Goal: Check status: Check status

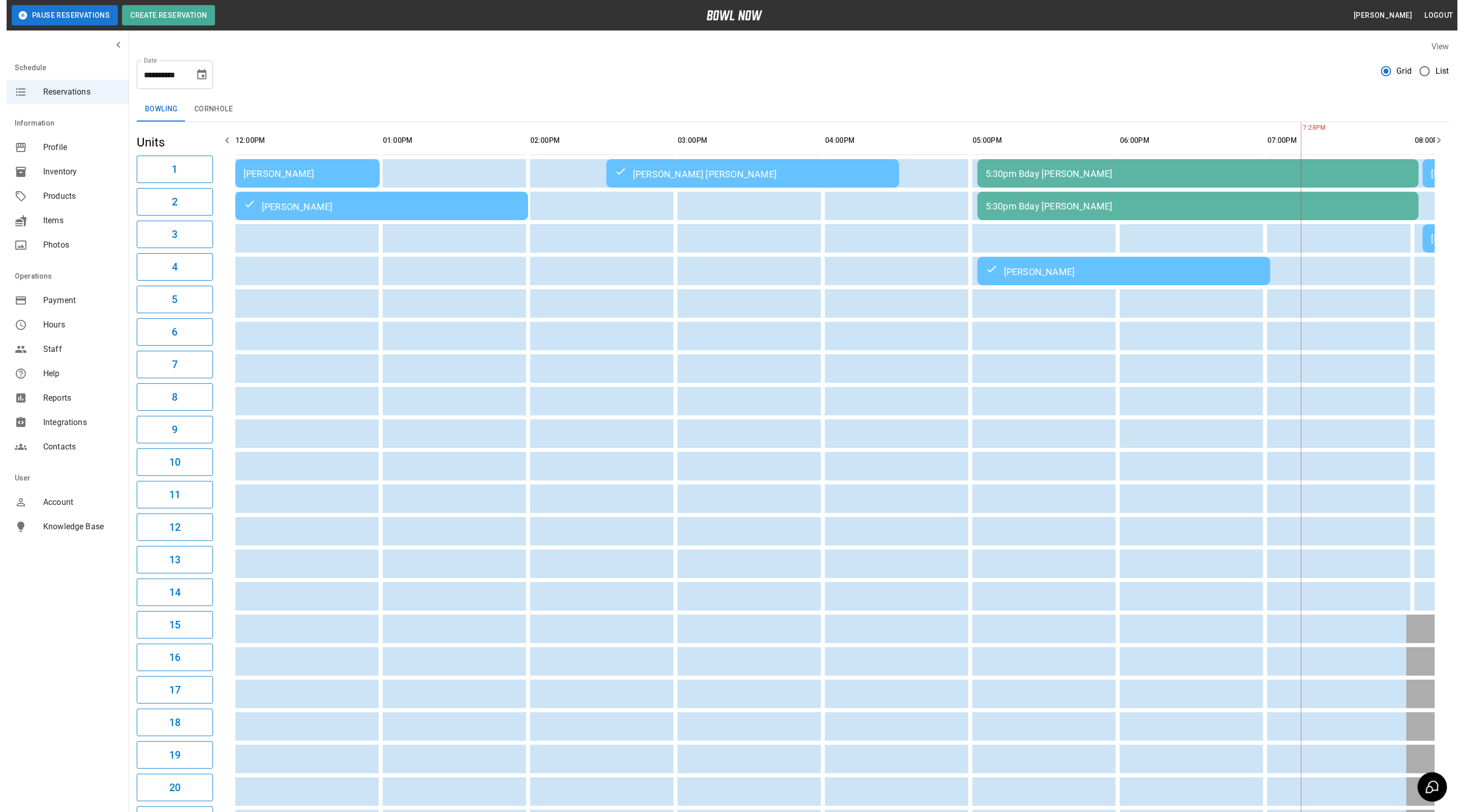
scroll to position [0, 568]
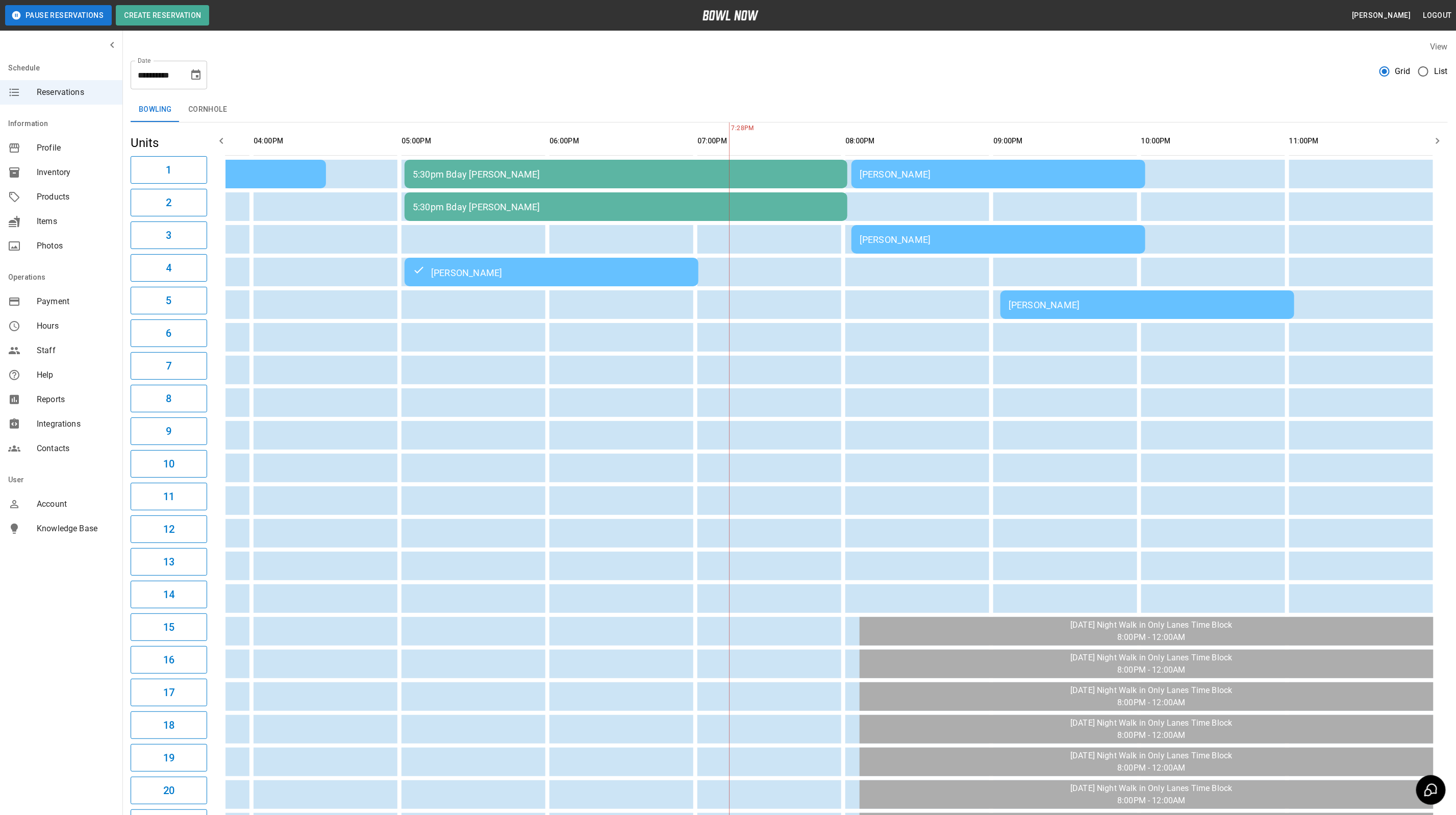
click at [940, 161] on td "[PERSON_NAME]" at bounding box center [998, 173] width 294 height 28
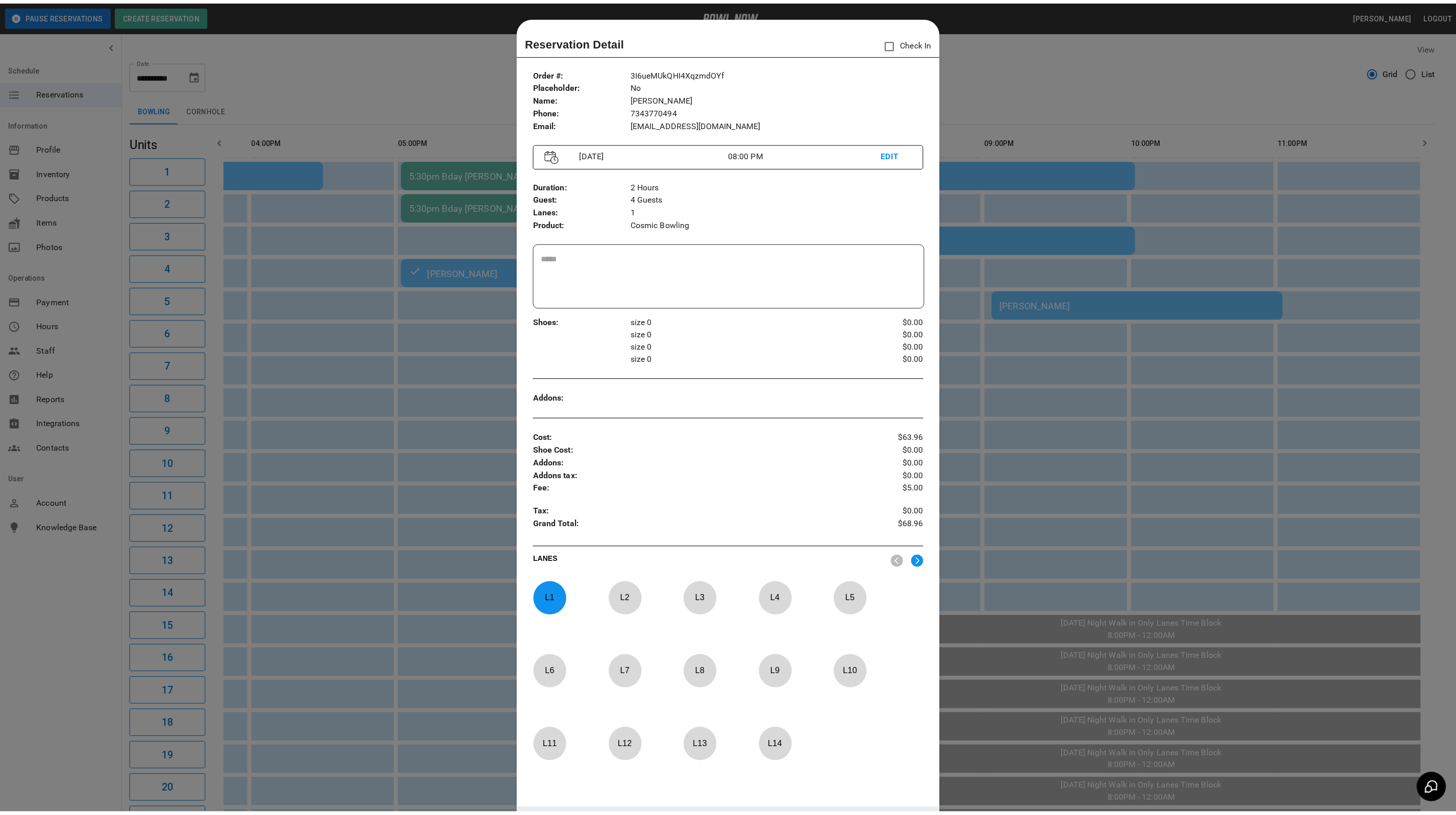
scroll to position [16, 0]
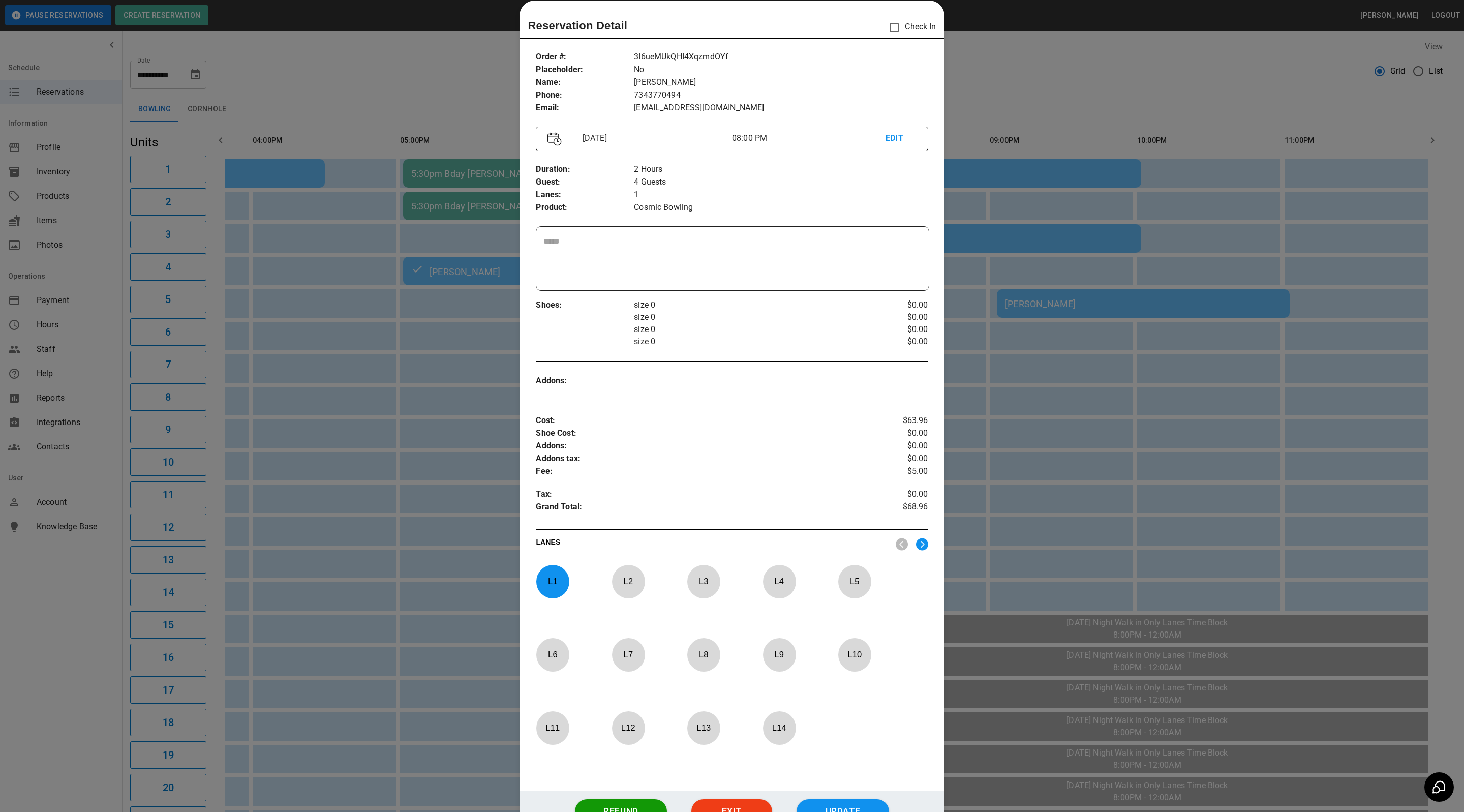
drag, startPoint x: 1018, startPoint y: 80, endPoint x: 1017, endPoint y: 89, distance: 9.1
click at [1018, 80] on div at bounding box center [732, 406] width 1464 height 812
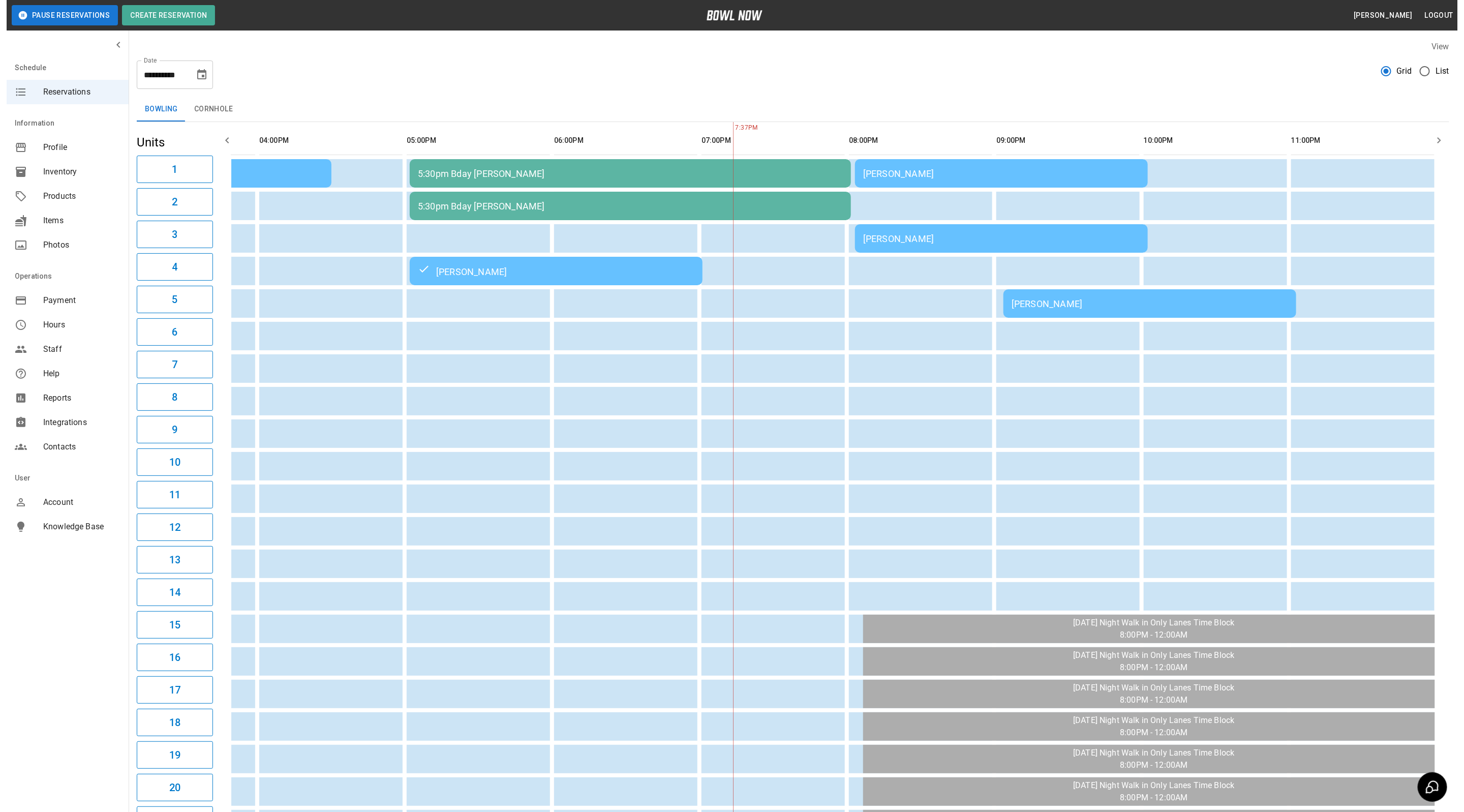
scroll to position [0, 555]
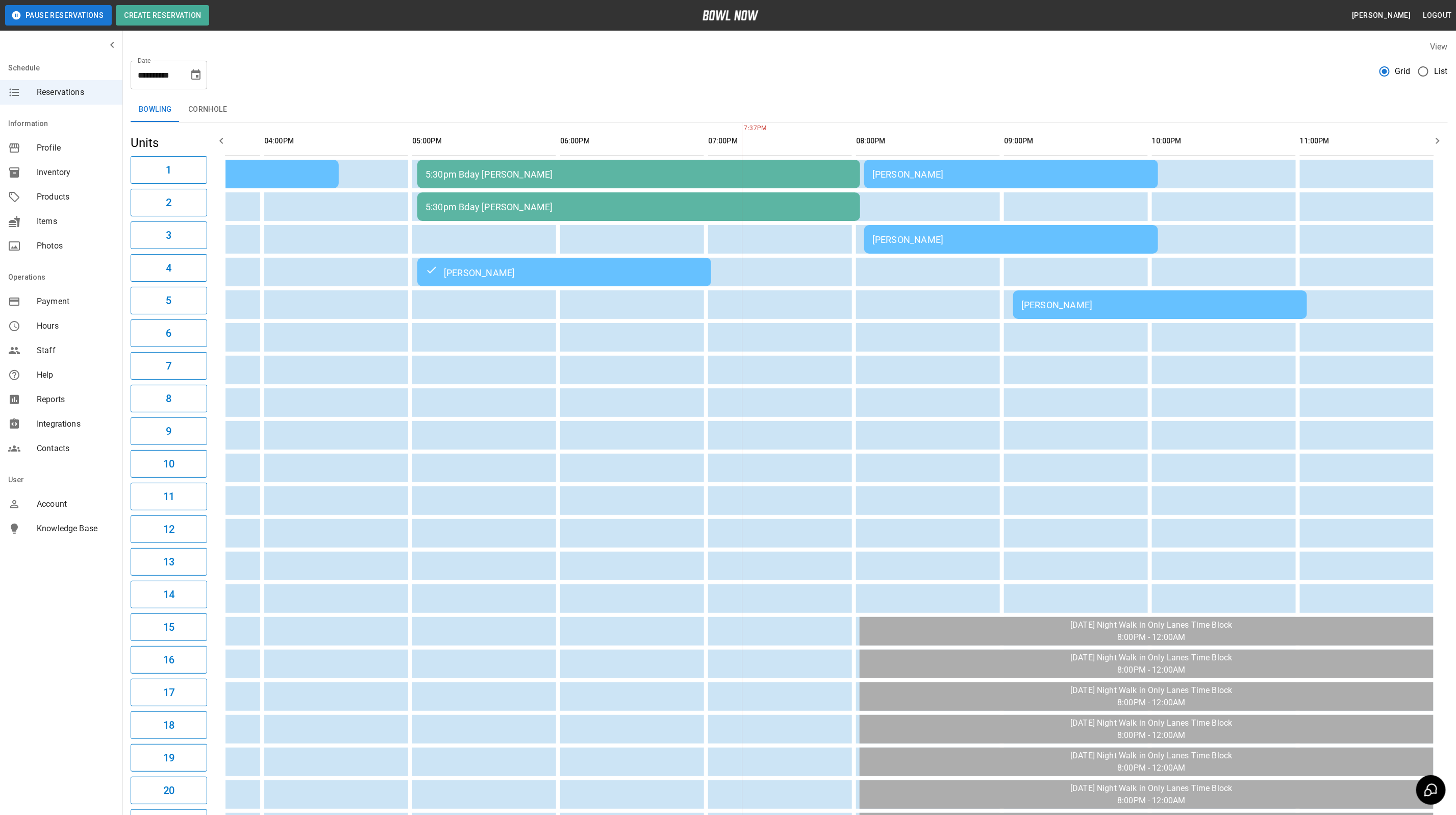
click at [981, 181] on td "[PERSON_NAME]" at bounding box center [1011, 173] width 294 height 28
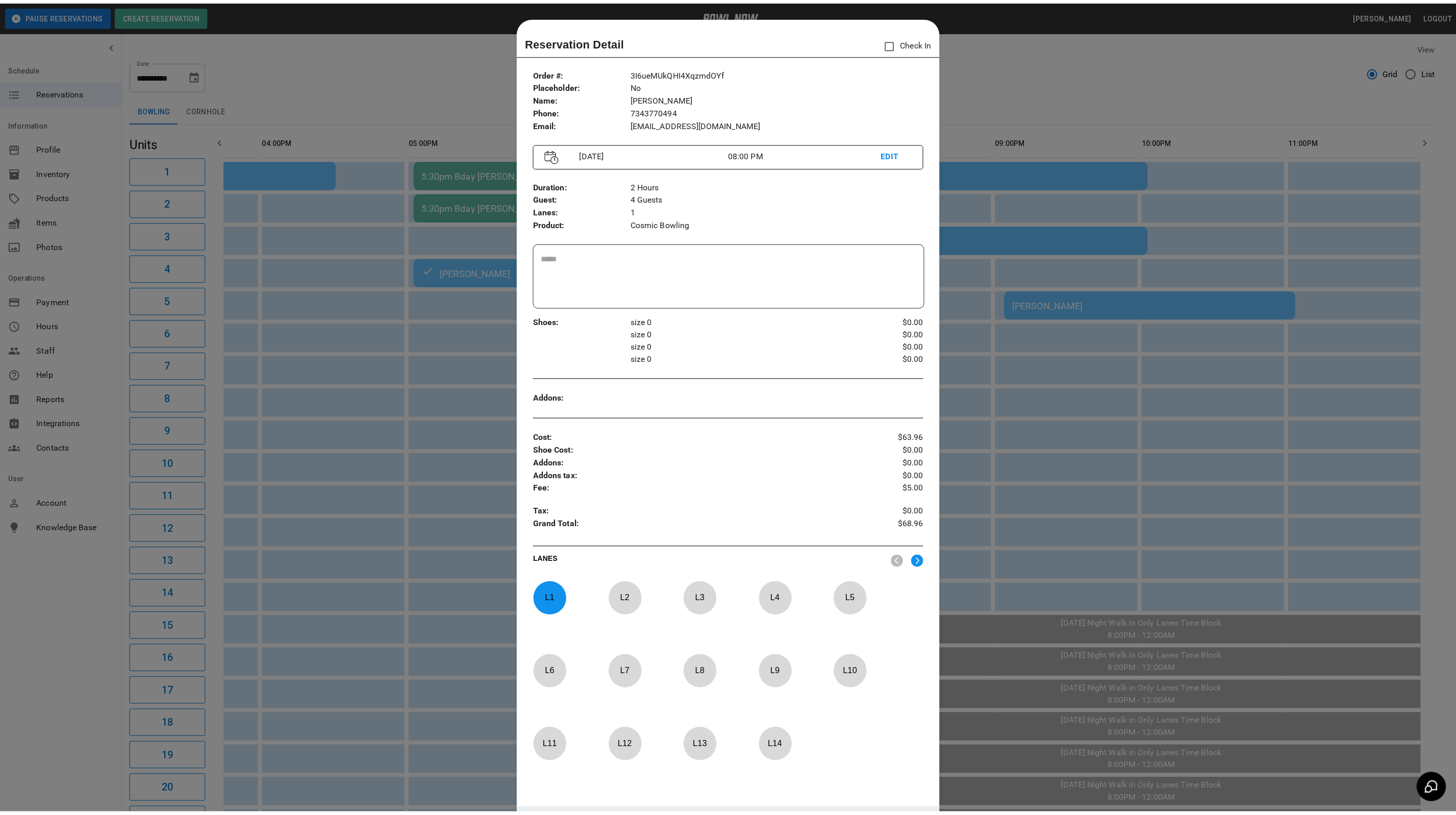
scroll to position [16, 0]
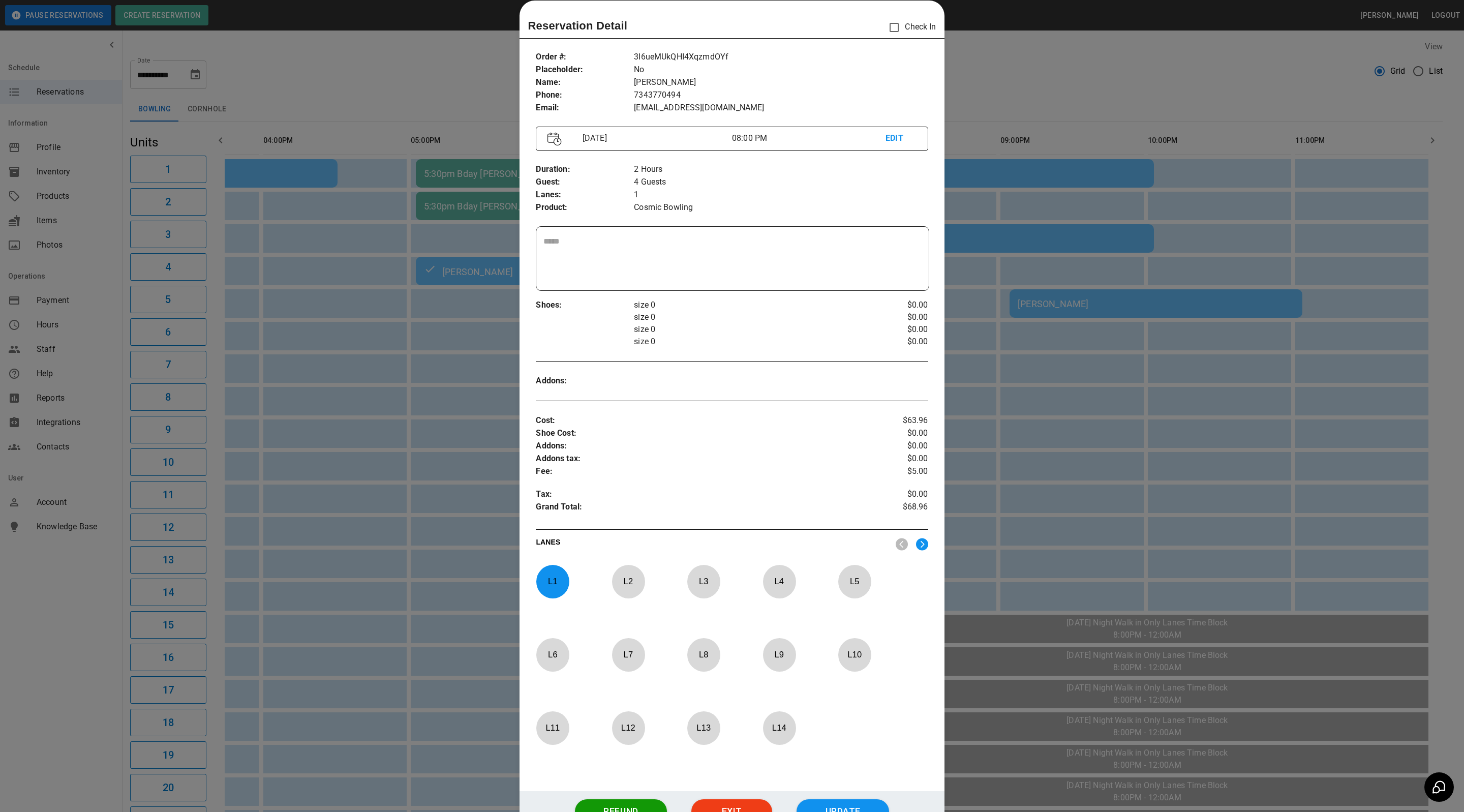
drag, startPoint x: 1108, startPoint y: 81, endPoint x: 1164, endPoint y: 81, distance: 56.0
click at [1108, 81] on div at bounding box center [732, 406] width 1464 height 812
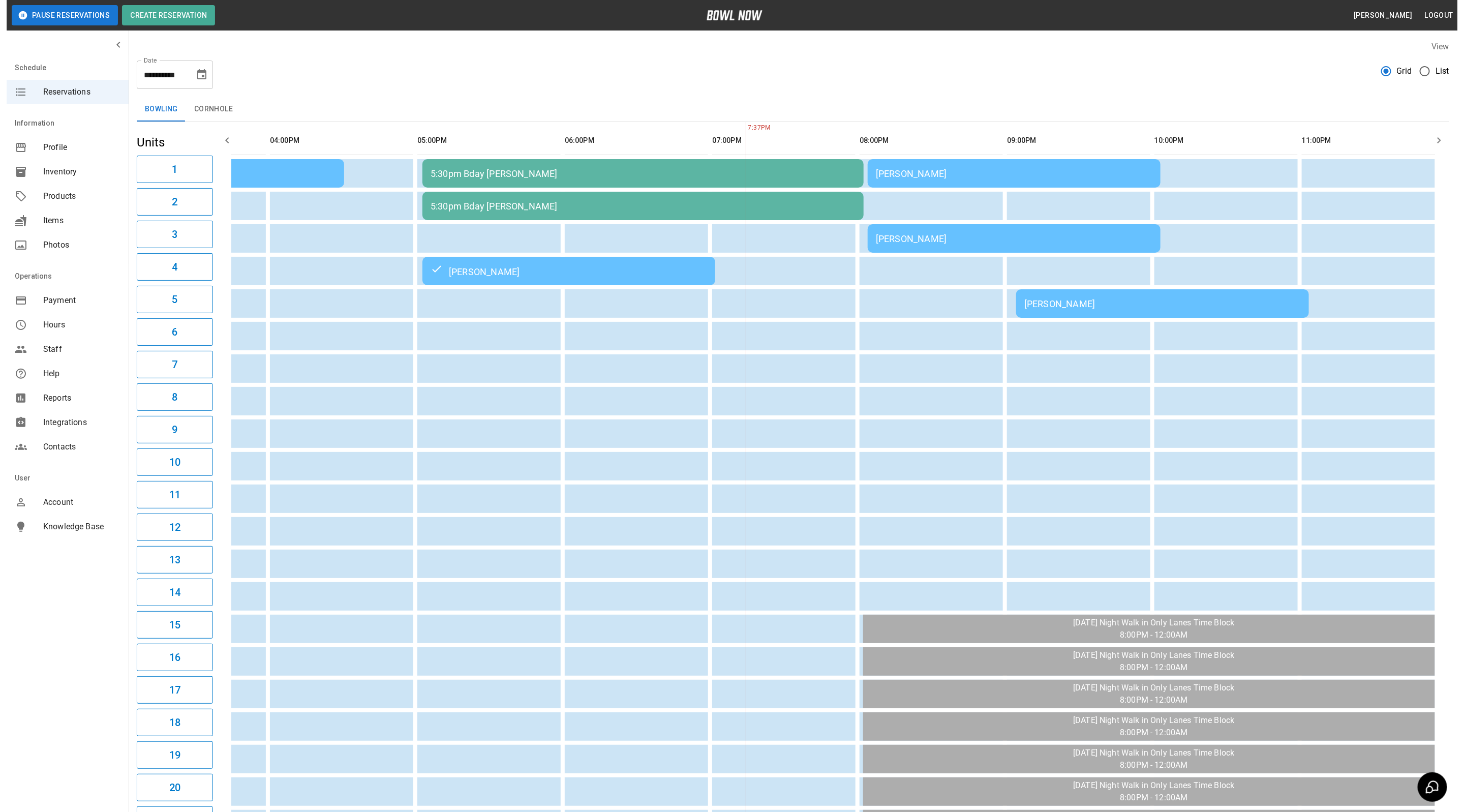
scroll to position [0, 531]
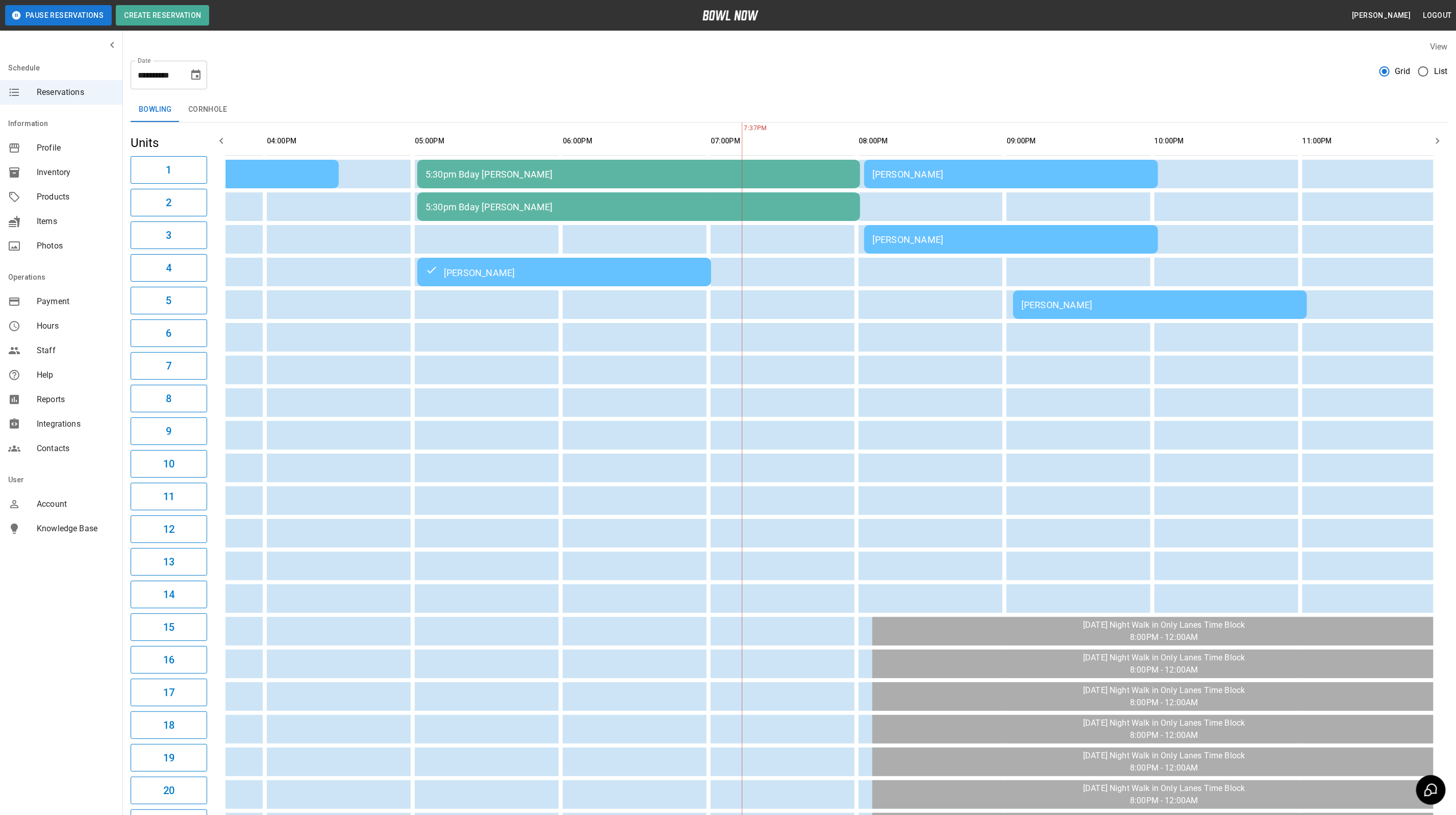
click at [958, 179] on div "[PERSON_NAME]" at bounding box center [1011, 174] width 277 height 11
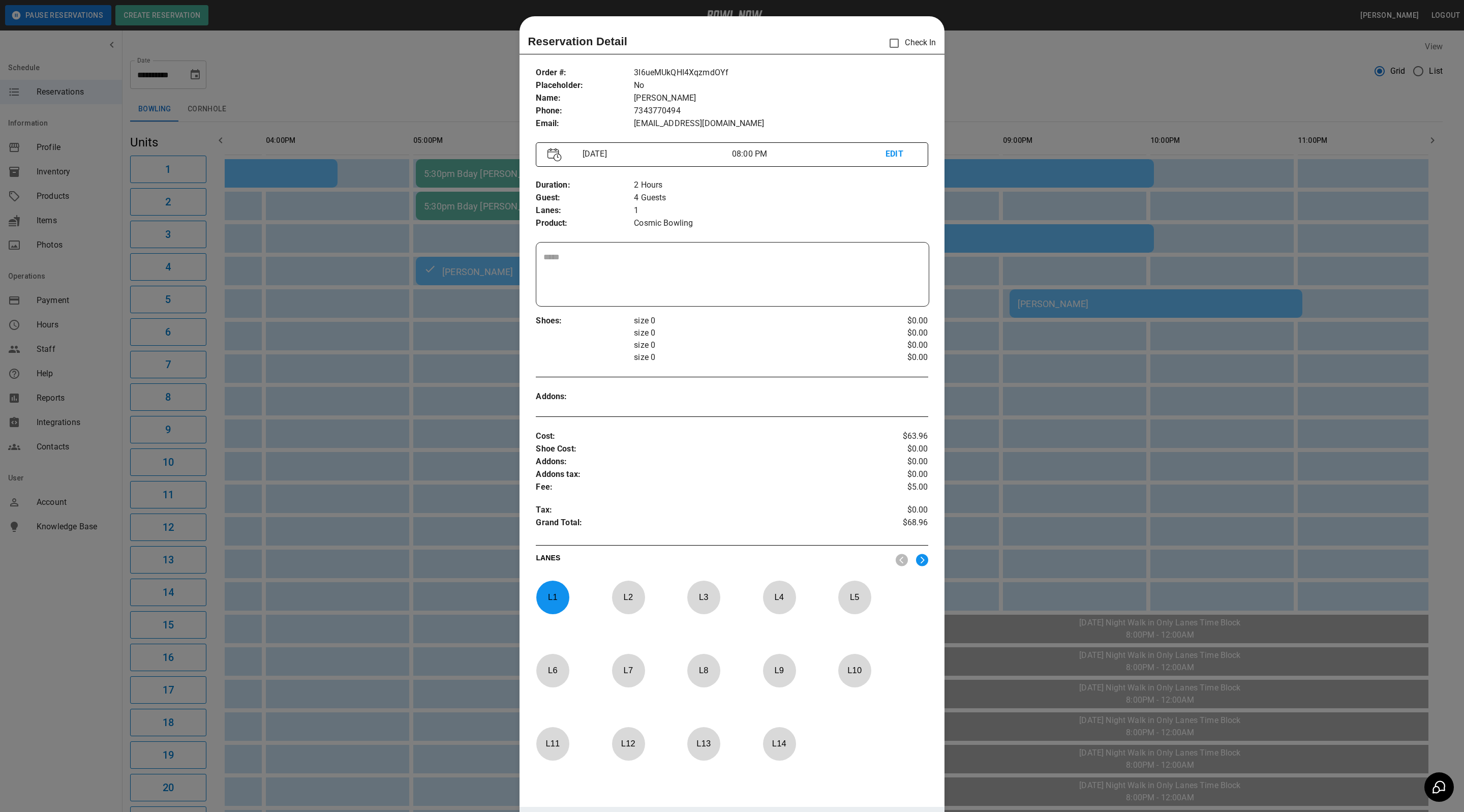
scroll to position [16, 0]
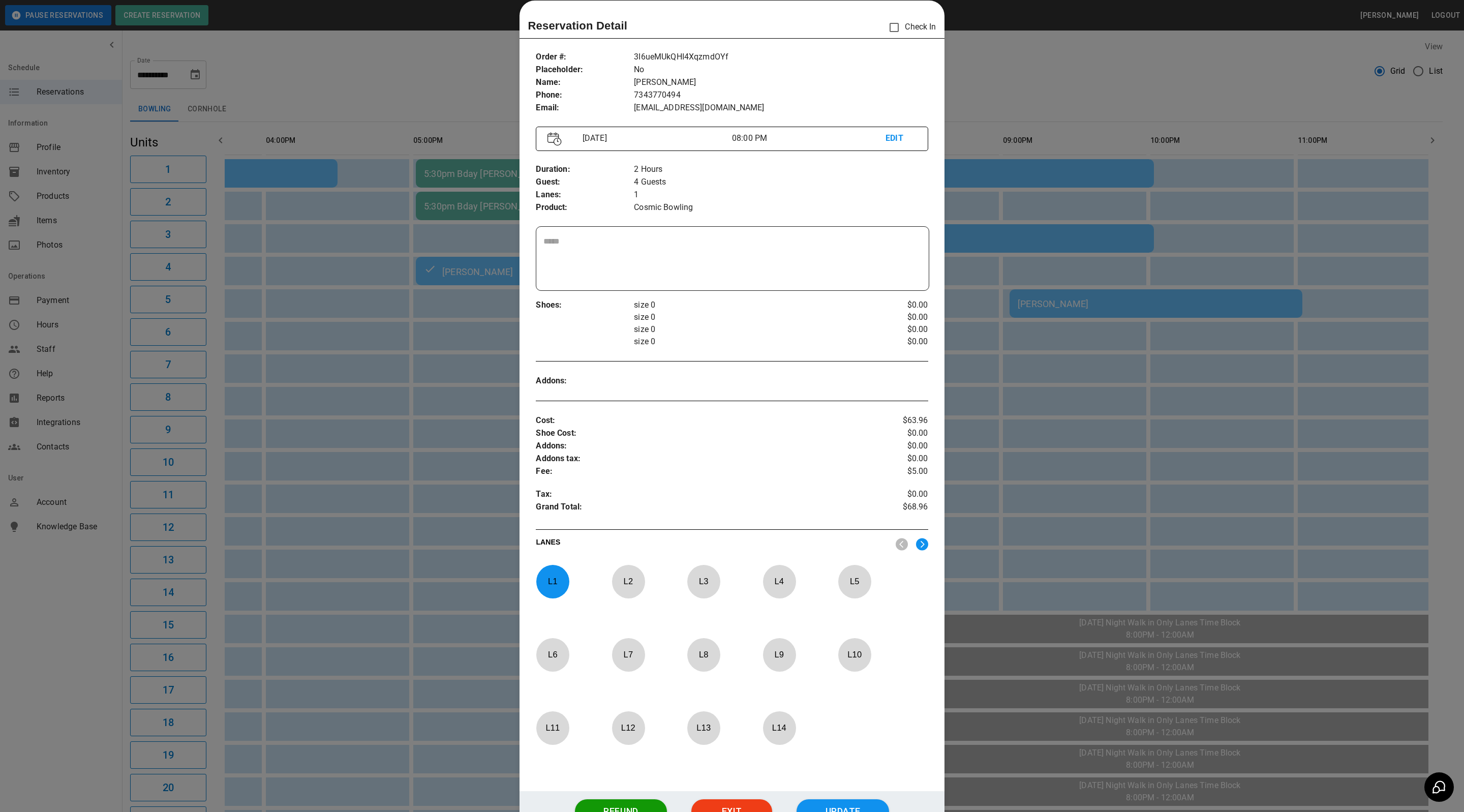
click at [1041, 71] on div at bounding box center [732, 406] width 1464 height 812
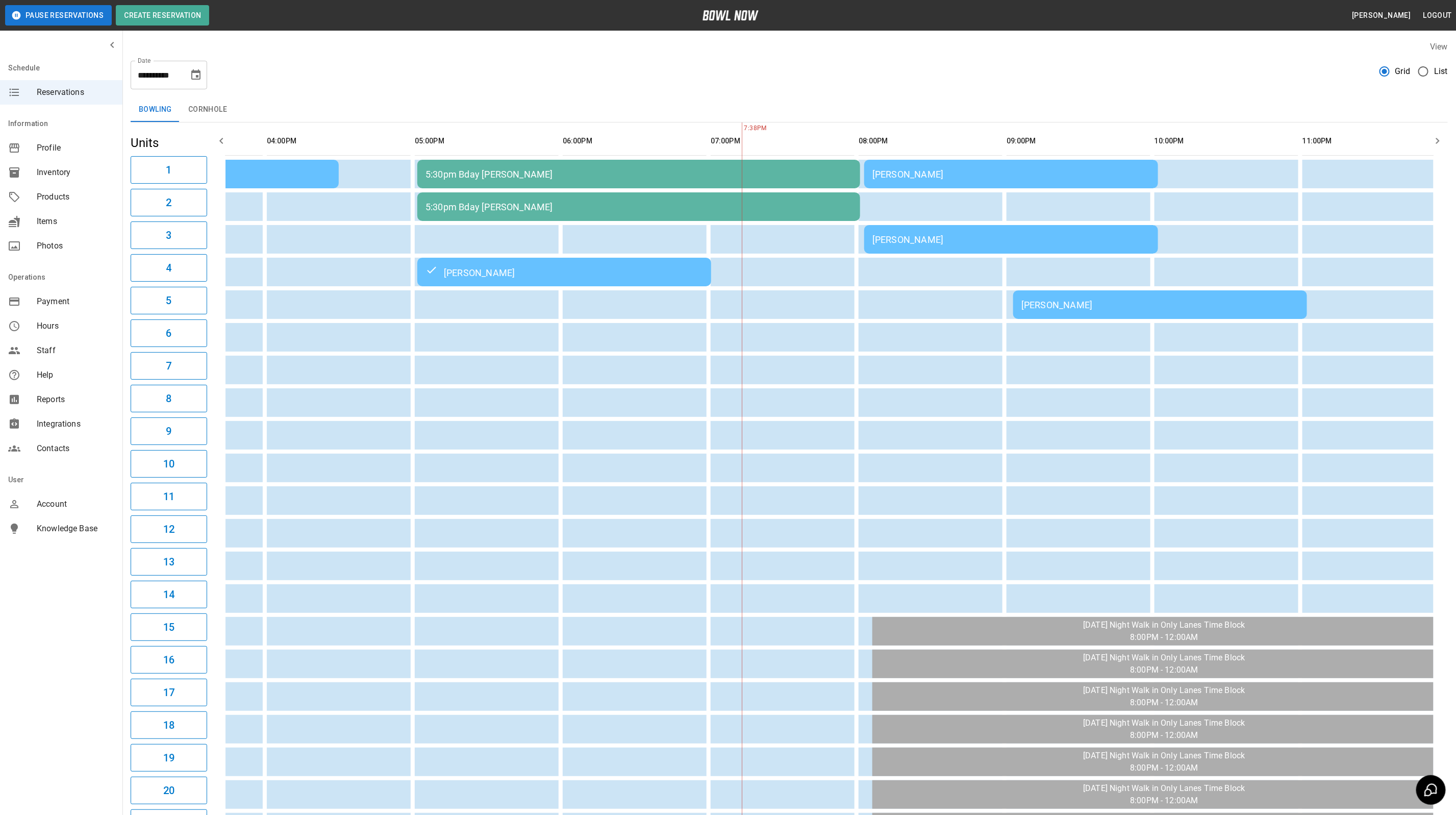
click at [992, 184] on td "[PERSON_NAME]" at bounding box center [1011, 173] width 294 height 28
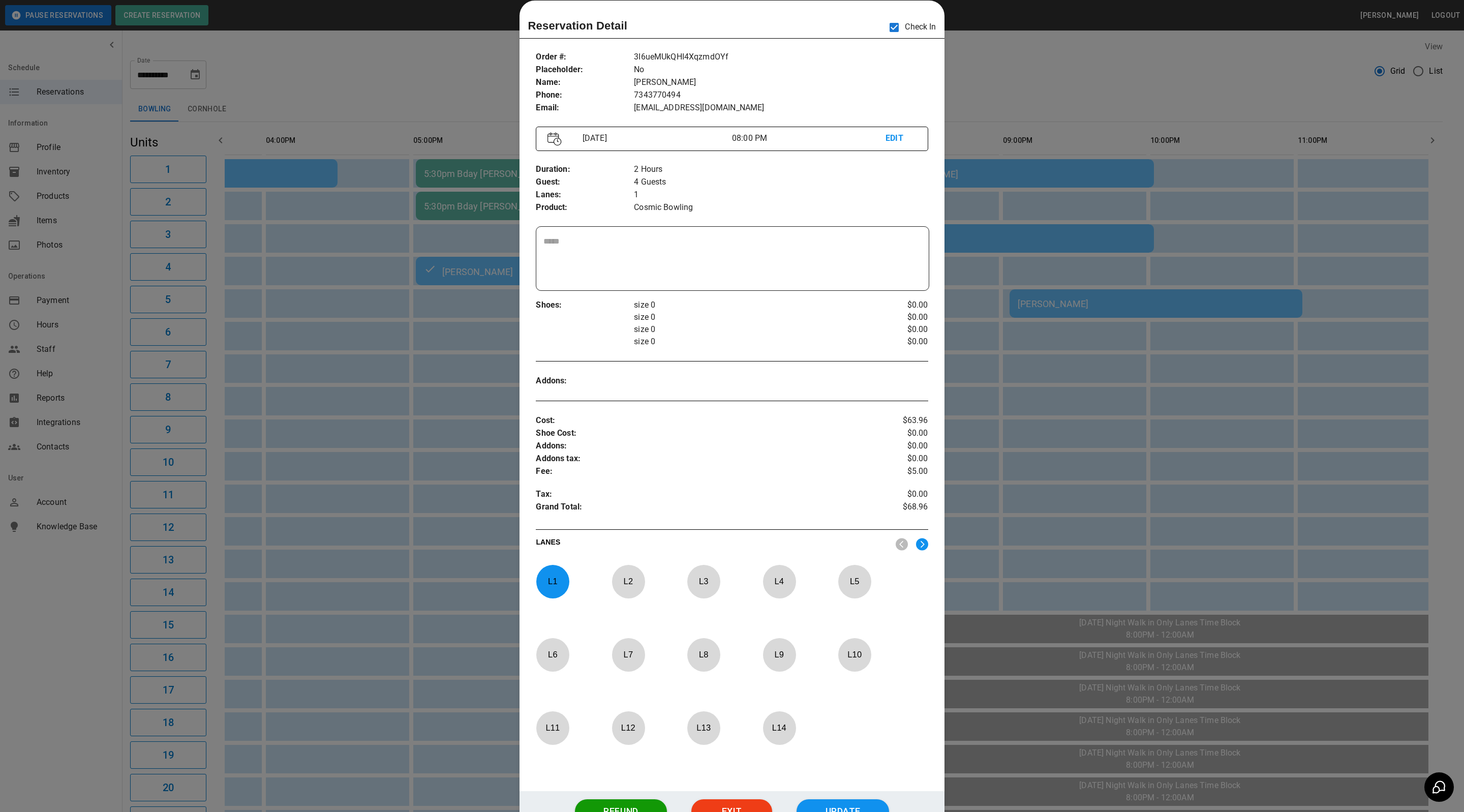
drag, startPoint x: 1030, startPoint y: 69, endPoint x: 1060, endPoint y: 62, distance: 30.8
click at [1030, 69] on div at bounding box center [732, 406] width 1464 height 812
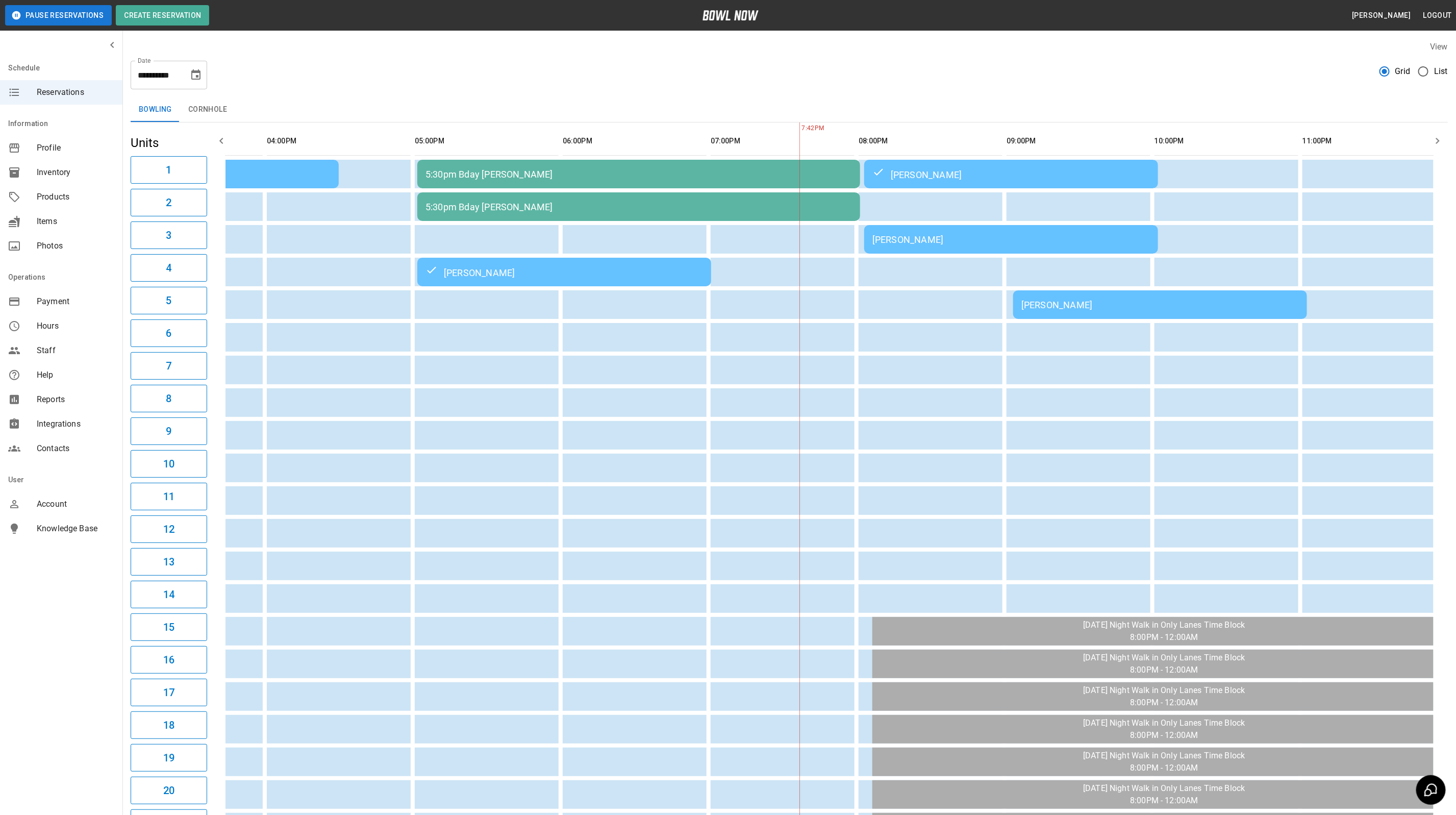
click at [951, 245] on td "[PERSON_NAME]" at bounding box center [1011, 239] width 294 height 28
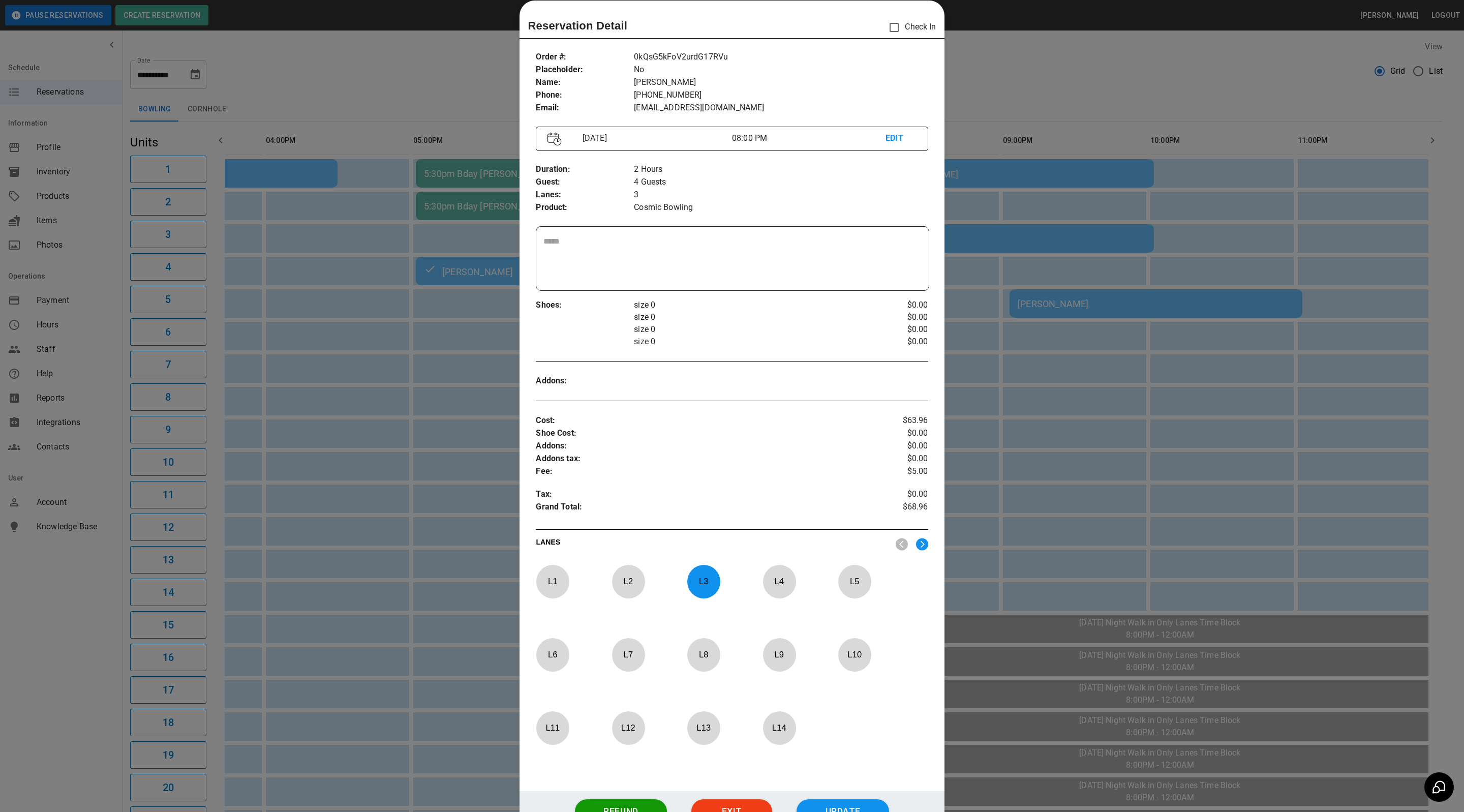
click at [1030, 66] on div at bounding box center [732, 406] width 1464 height 812
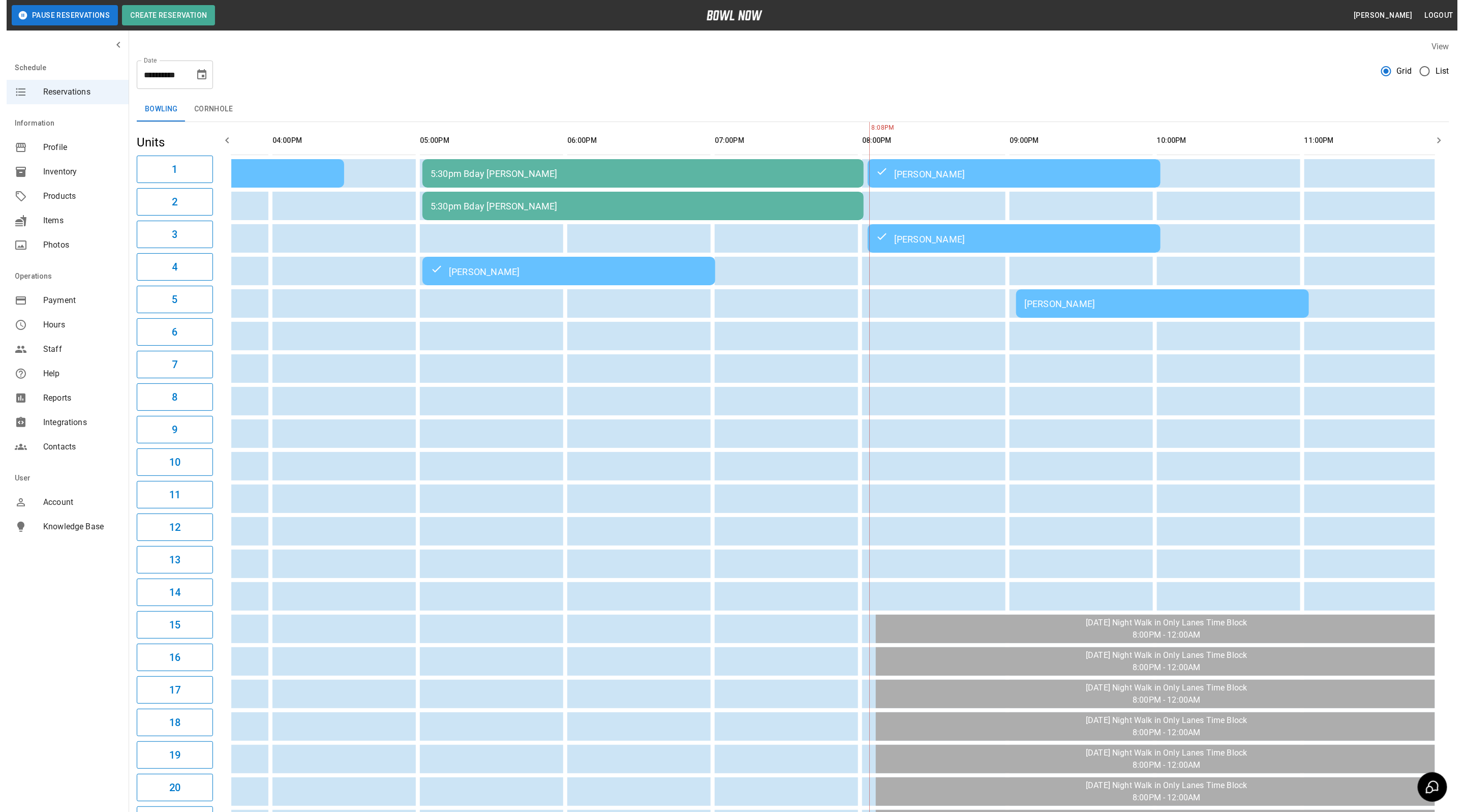
scroll to position [0, 544]
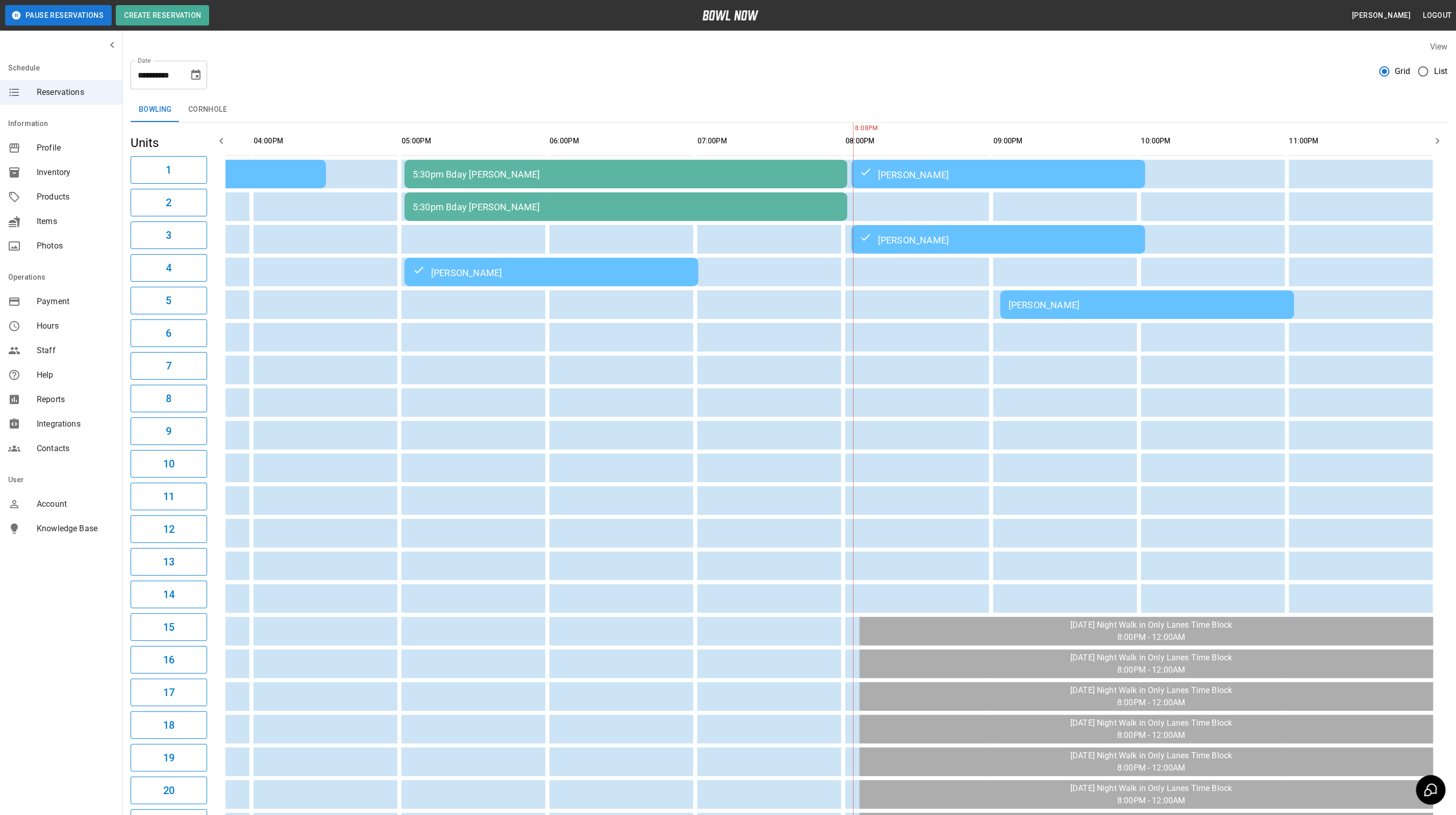
click at [1077, 296] on td "[PERSON_NAME]" at bounding box center [1147, 304] width 294 height 28
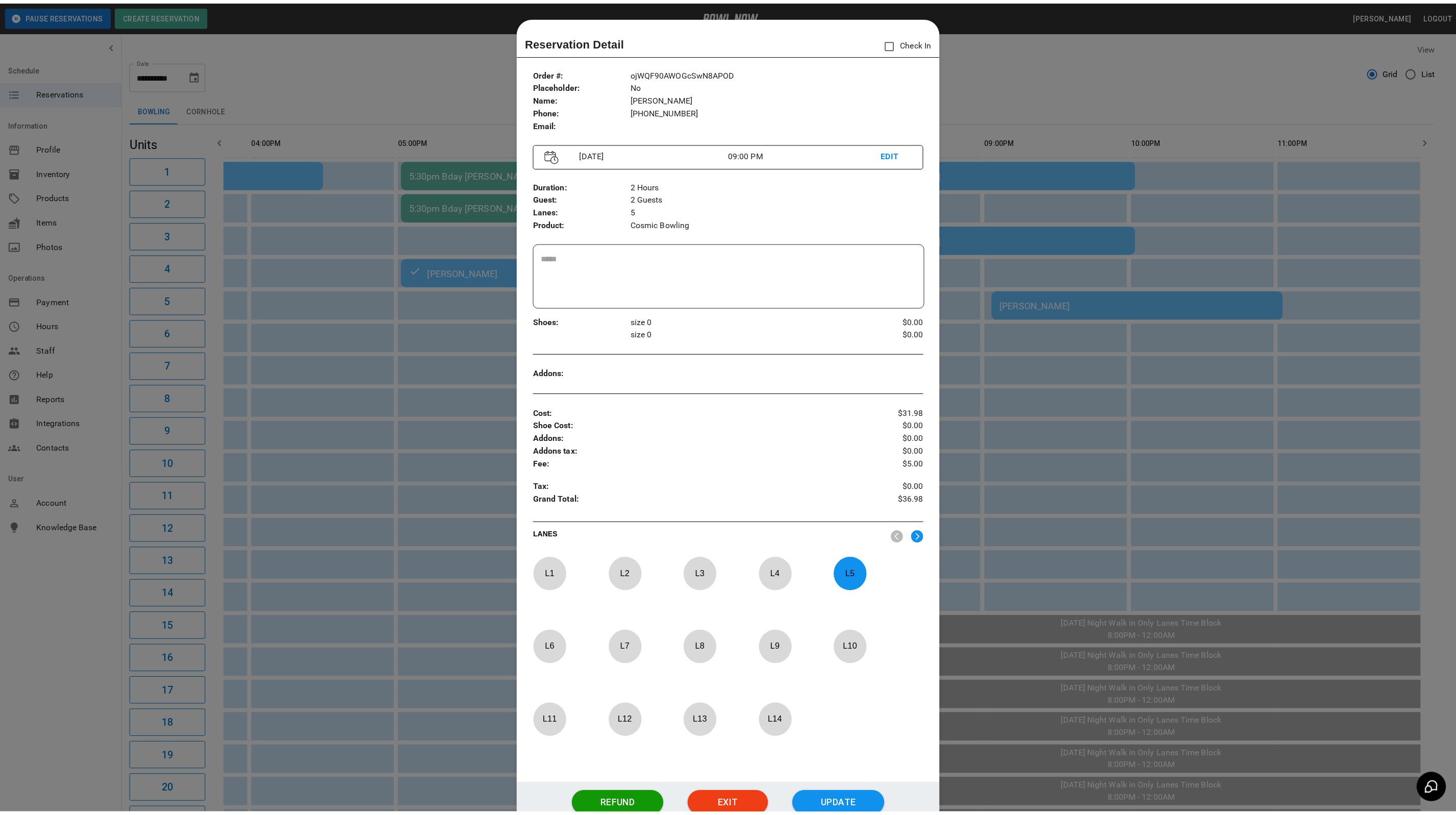
scroll to position [16, 0]
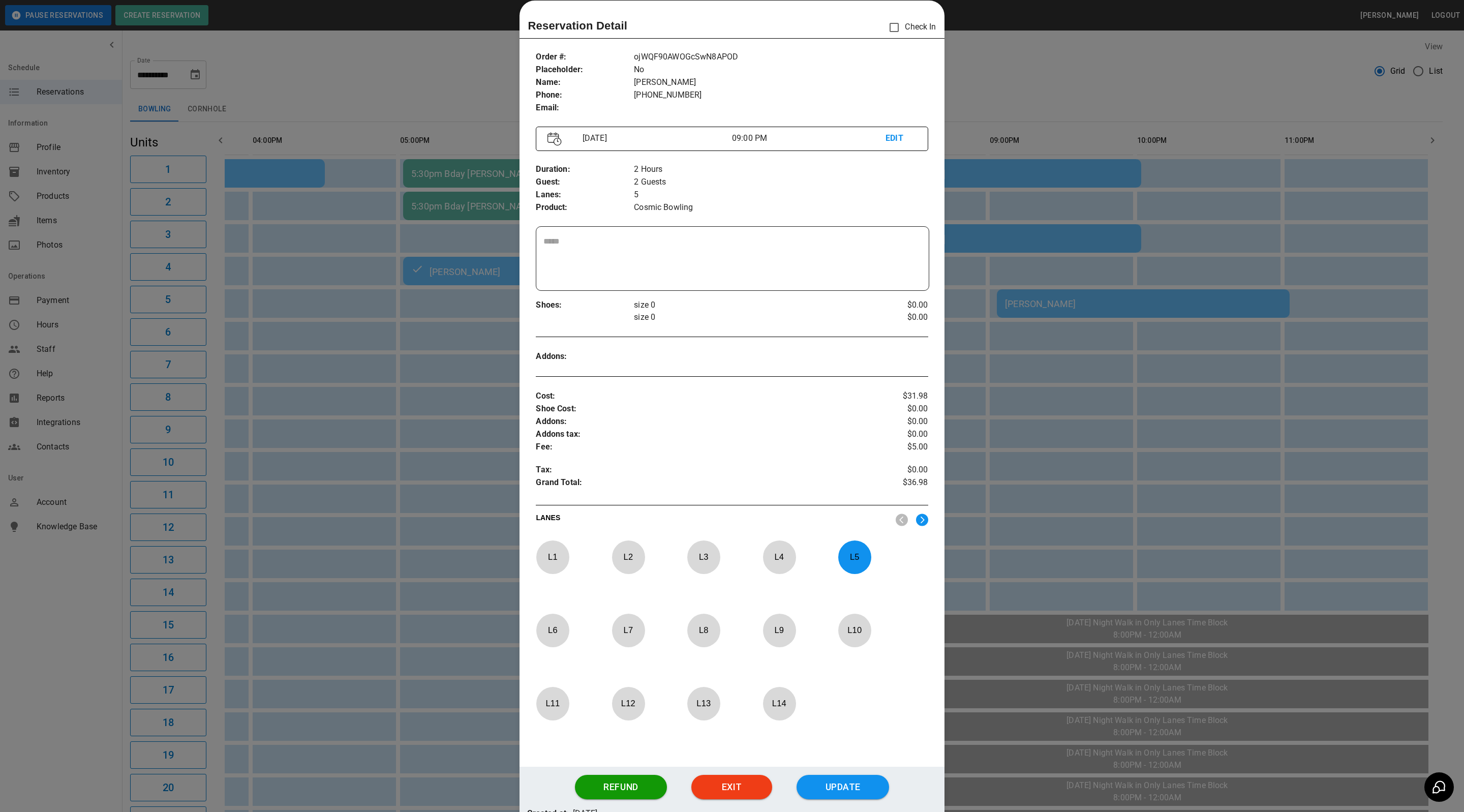
click at [1192, 118] on div at bounding box center [732, 406] width 1464 height 812
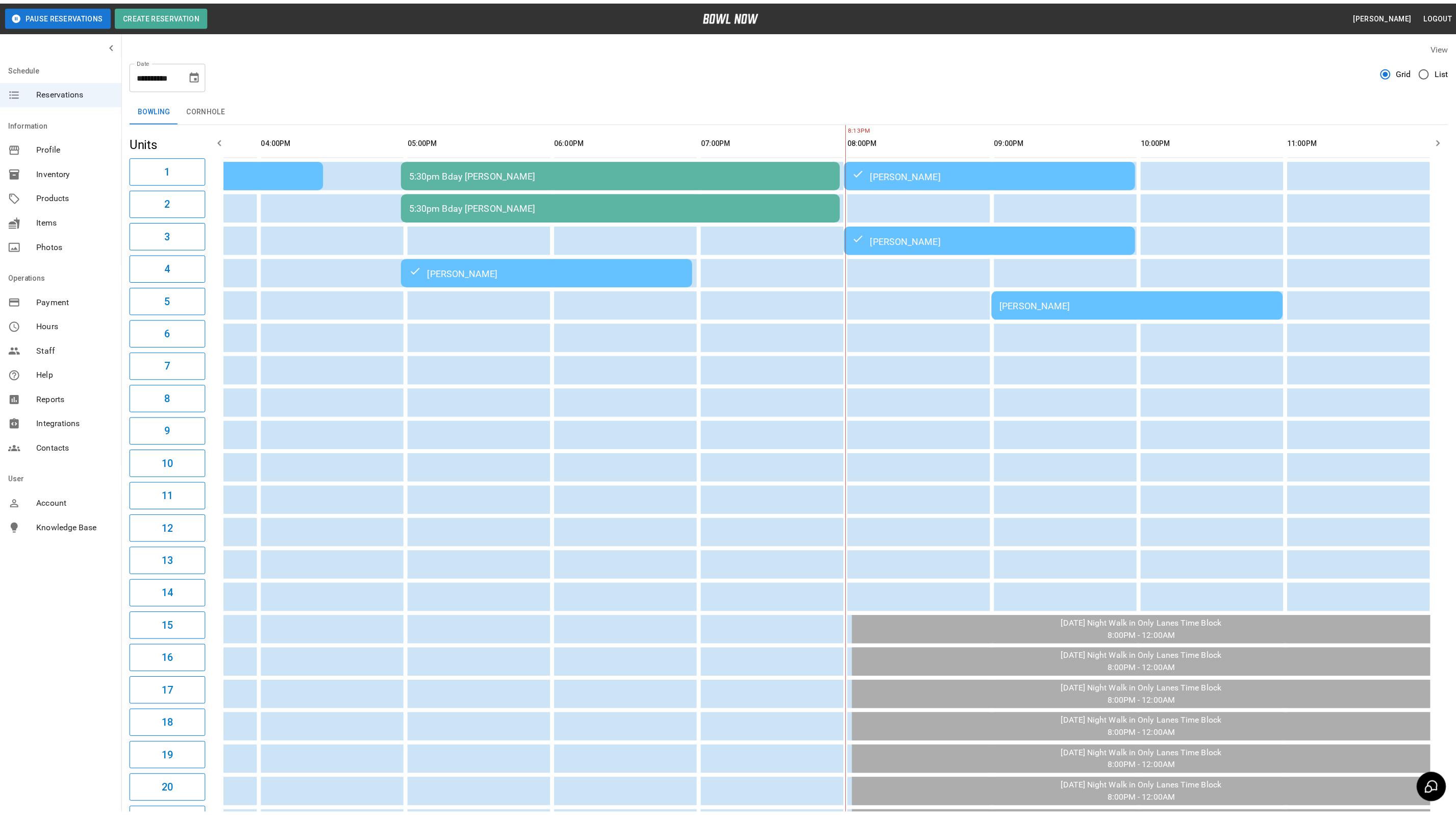
scroll to position [0, 557]
